Goal: Communication & Community: Answer question/provide support

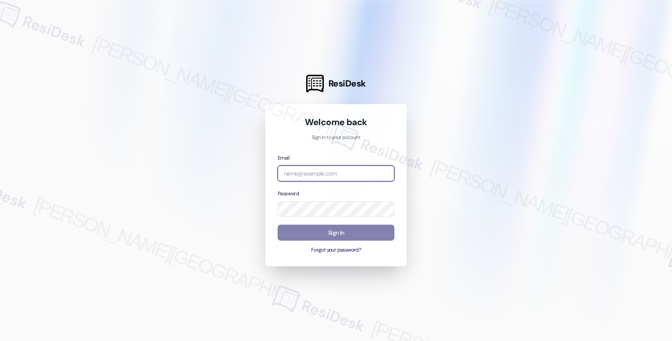
click at [310, 171] on input "email" at bounding box center [335, 173] width 117 height 16
type input "automated-surveys-americas_rental_managers-fides.[PERSON_NAME]@americas_rental_…"
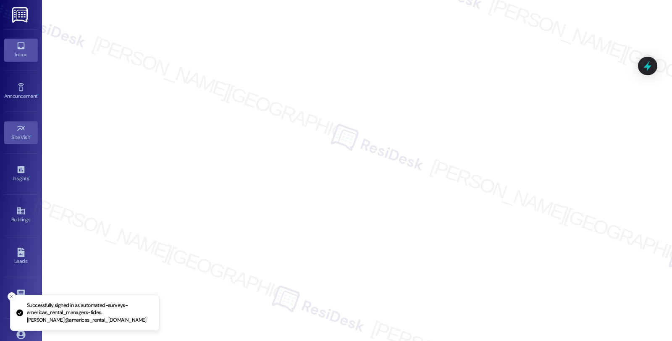
click at [18, 50] on icon at bounding box center [20, 45] width 9 height 9
